Goal: Task Accomplishment & Management: Complete application form

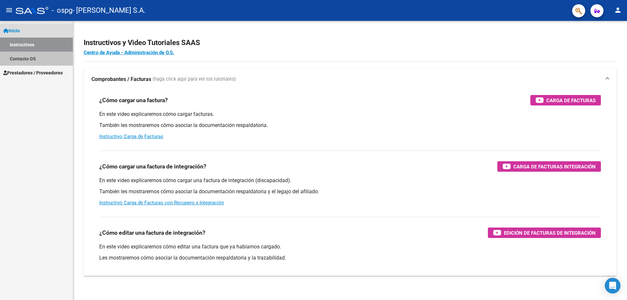
click at [49, 58] on link "Contacto OS" at bounding box center [36, 59] width 73 height 14
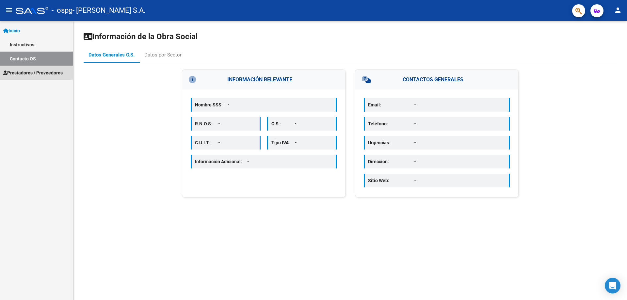
click at [44, 76] on link "Prestadores / Proveedores" at bounding box center [36, 73] width 73 height 14
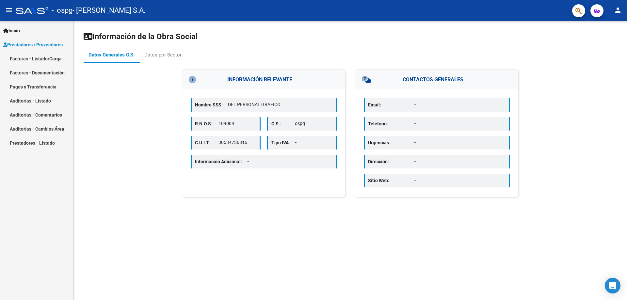
click at [50, 65] on link "Facturas - Listado/Carga" at bounding box center [36, 59] width 73 height 14
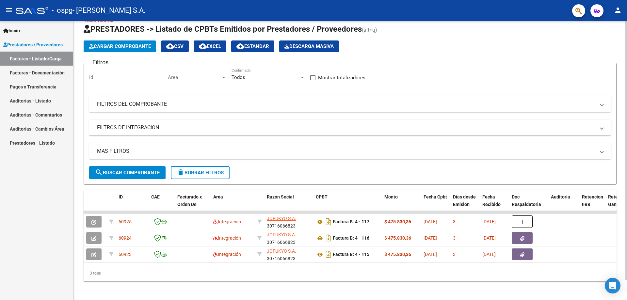
scroll to position [22, 0]
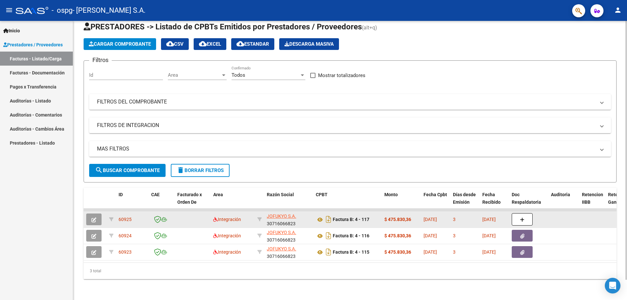
click at [90, 215] on button "button" at bounding box center [93, 220] width 15 height 12
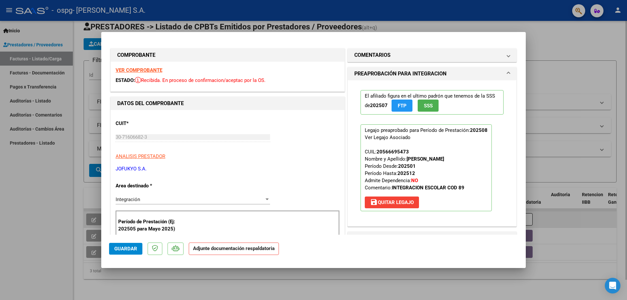
click at [90, 215] on div at bounding box center [313, 150] width 627 height 300
type input "$ 0,00"
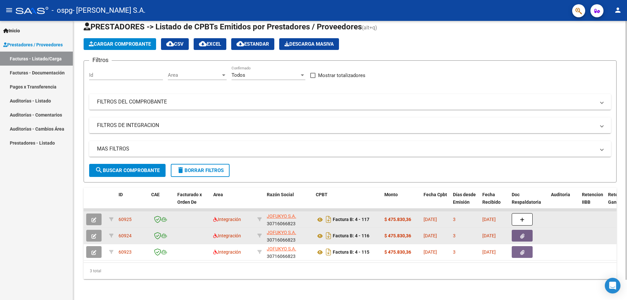
click at [93, 228] on datatable-body-cell at bounding box center [95, 236] width 23 height 16
click at [93, 230] on button "button" at bounding box center [93, 236] width 15 height 12
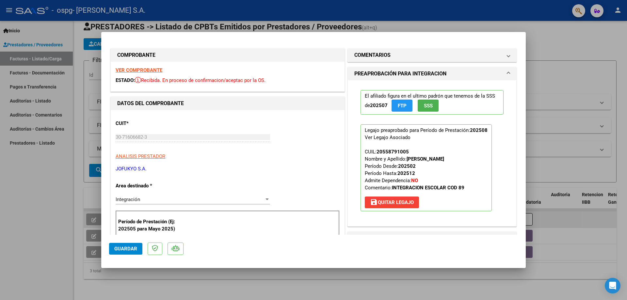
click at [96, 222] on div at bounding box center [313, 150] width 627 height 300
type input "$ 0,00"
